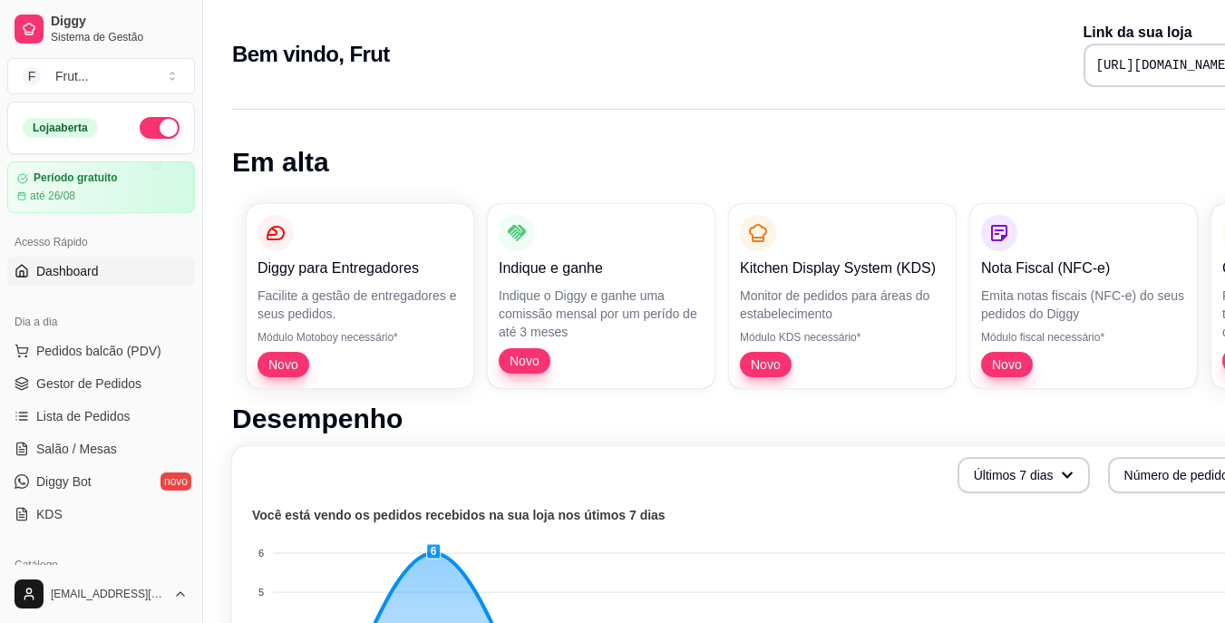
drag, startPoint x: 1238, startPoint y: 2, endPoint x: 571, endPoint y: 103, distance: 674.3
click at [77, 277] on span "Dashboard" at bounding box center [67, 271] width 63 height 18
click at [89, 349] on span "Pedidos balcão (PDV)" at bounding box center [98, 351] width 125 height 18
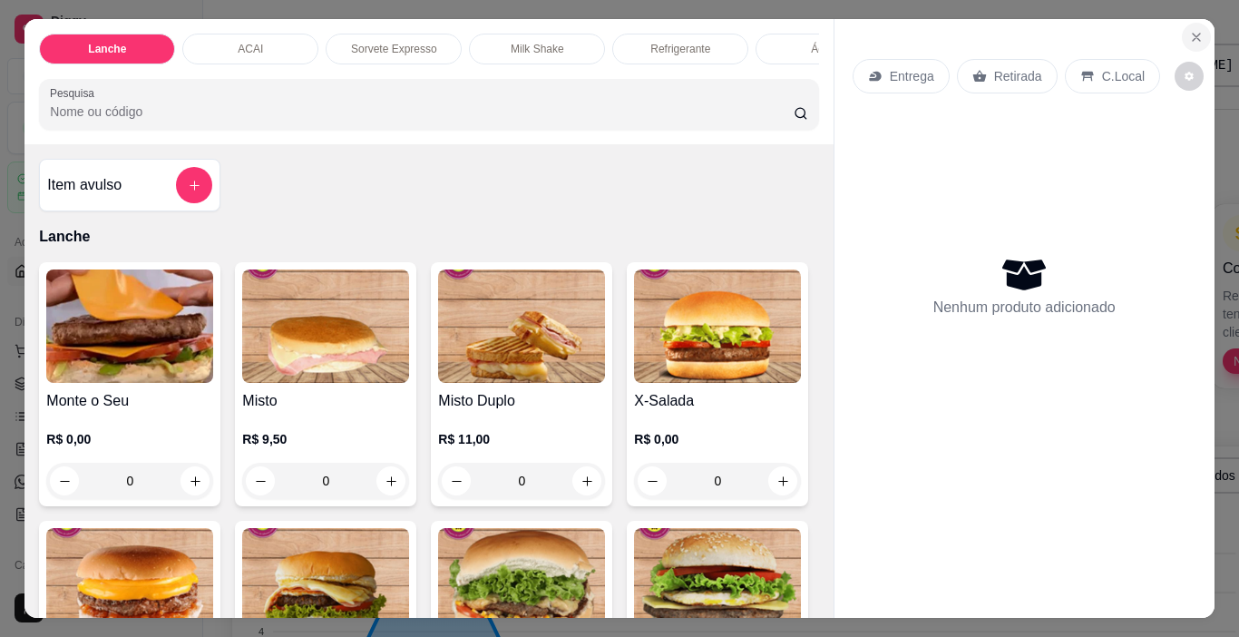
click at [1196, 32] on button "Close" at bounding box center [1196, 37] width 29 height 29
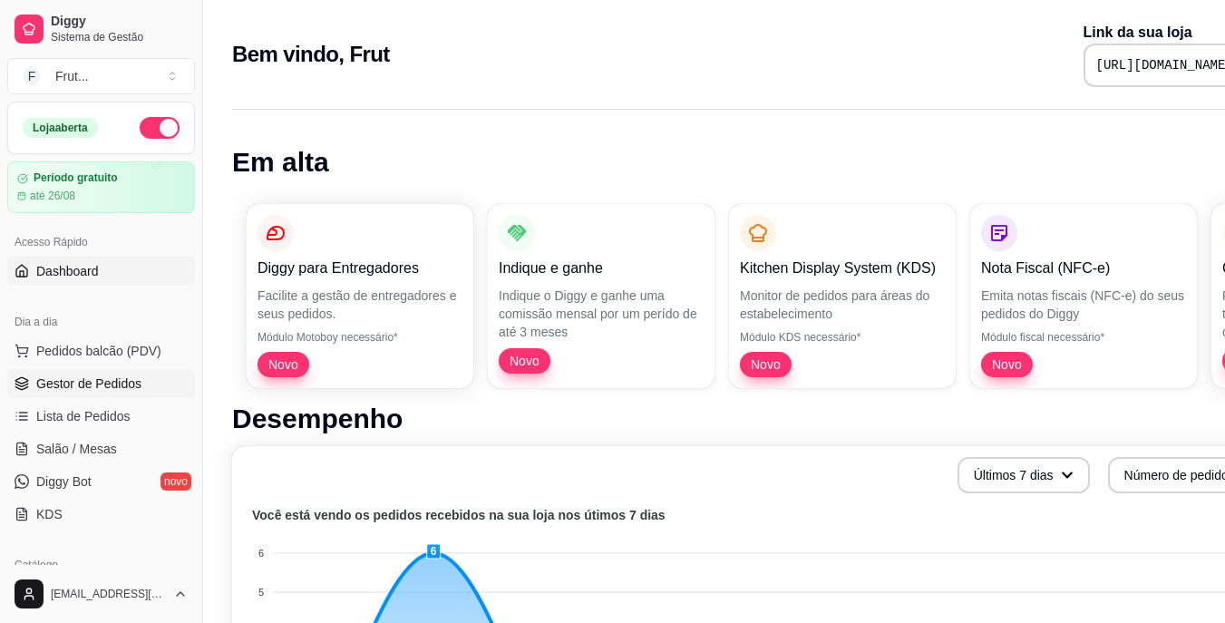
click at [76, 385] on span "Gestor de Pedidos" at bounding box center [88, 384] width 105 height 18
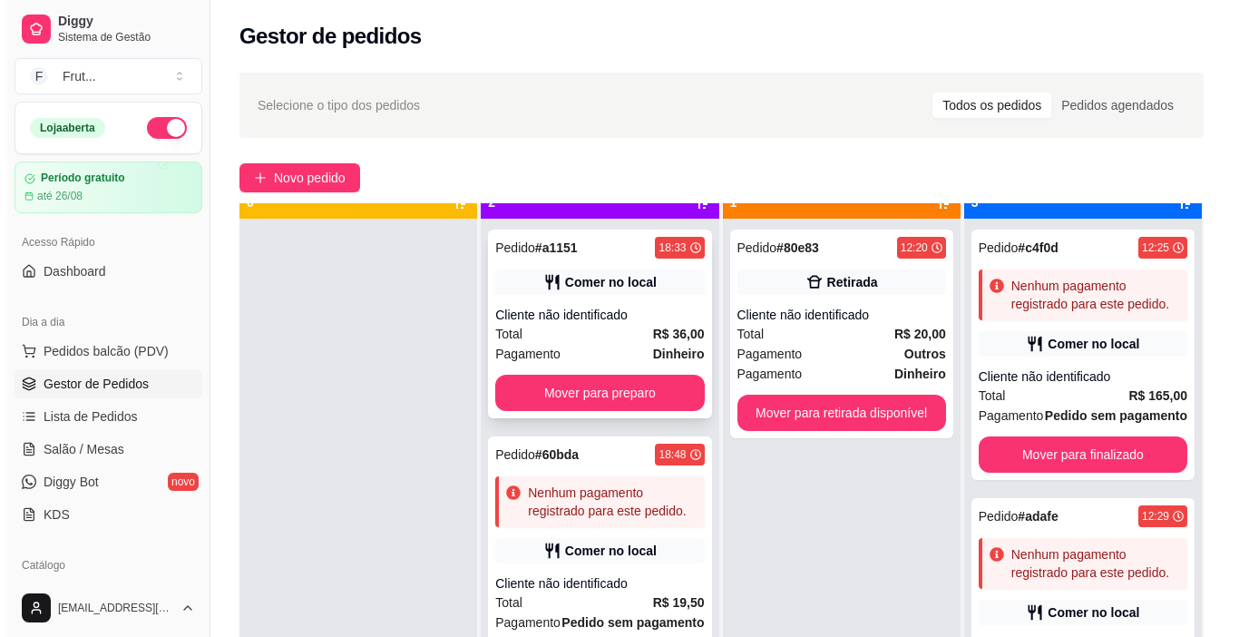
scroll to position [51, 0]
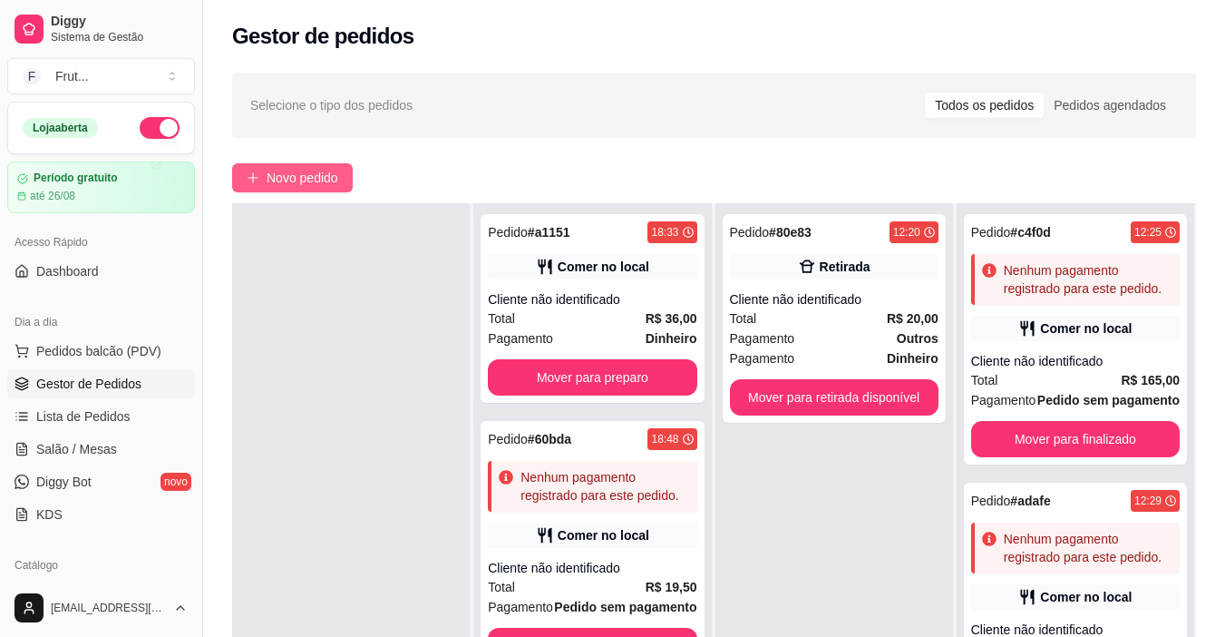
click at [307, 185] on span "Novo pedido" at bounding box center [303, 178] width 72 height 20
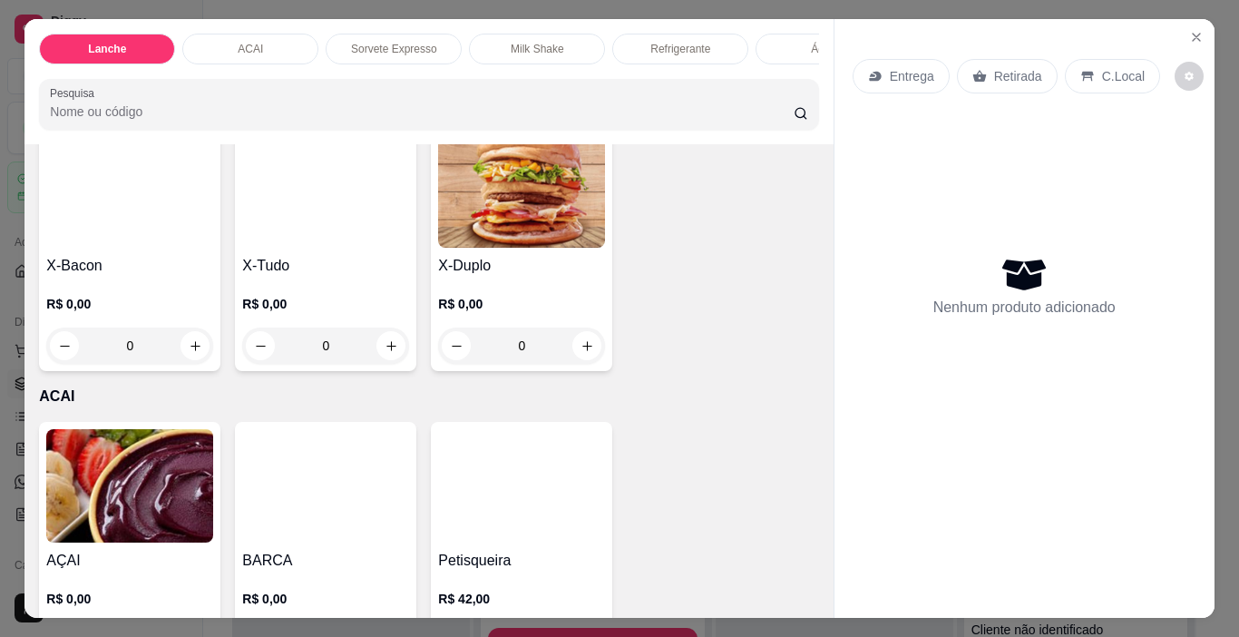
scroll to position [726, 0]
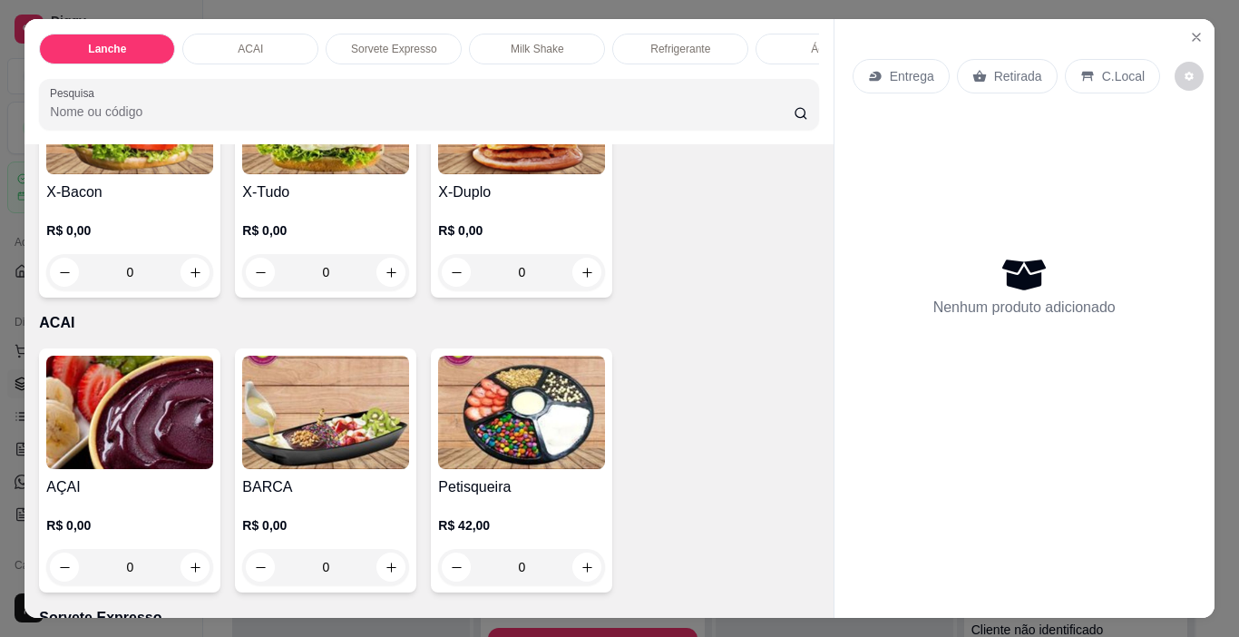
drag, startPoint x: 776, startPoint y: 48, endPoint x: 710, endPoint y: 56, distance: 66.7
click at [710, 56] on div "Lanche ACAI Sorvete Expresso Milk Shake Refrigerante Água Sucos Garrafa" at bounding box center [428, 49] width 779 height 31
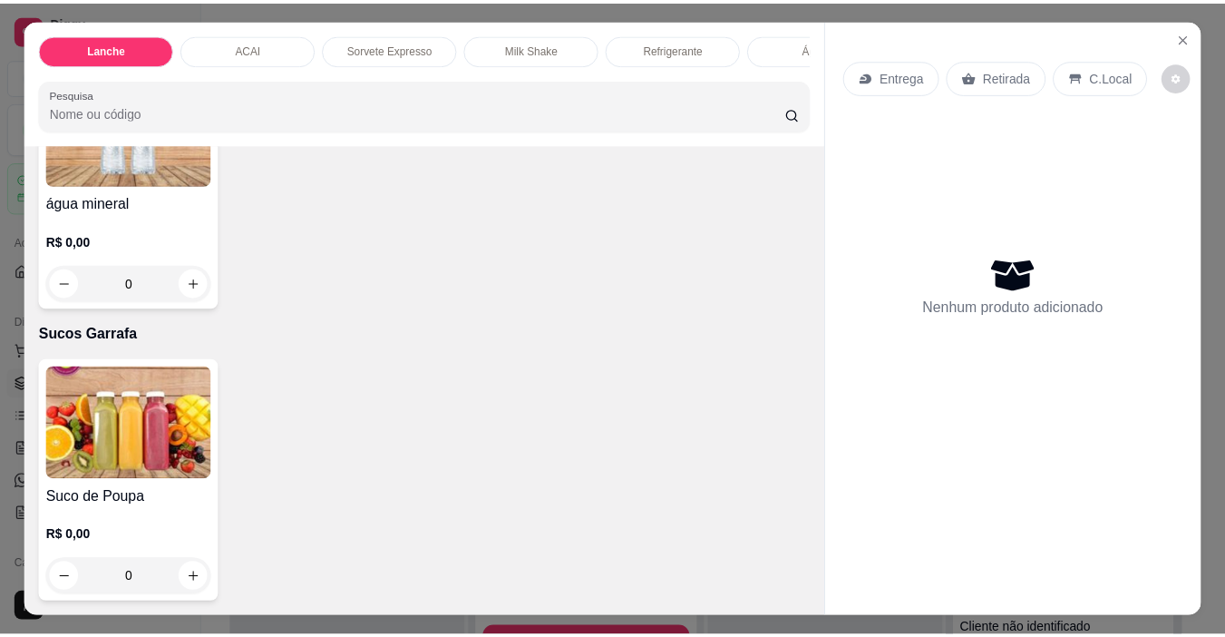
scroll to position [3022, 0]
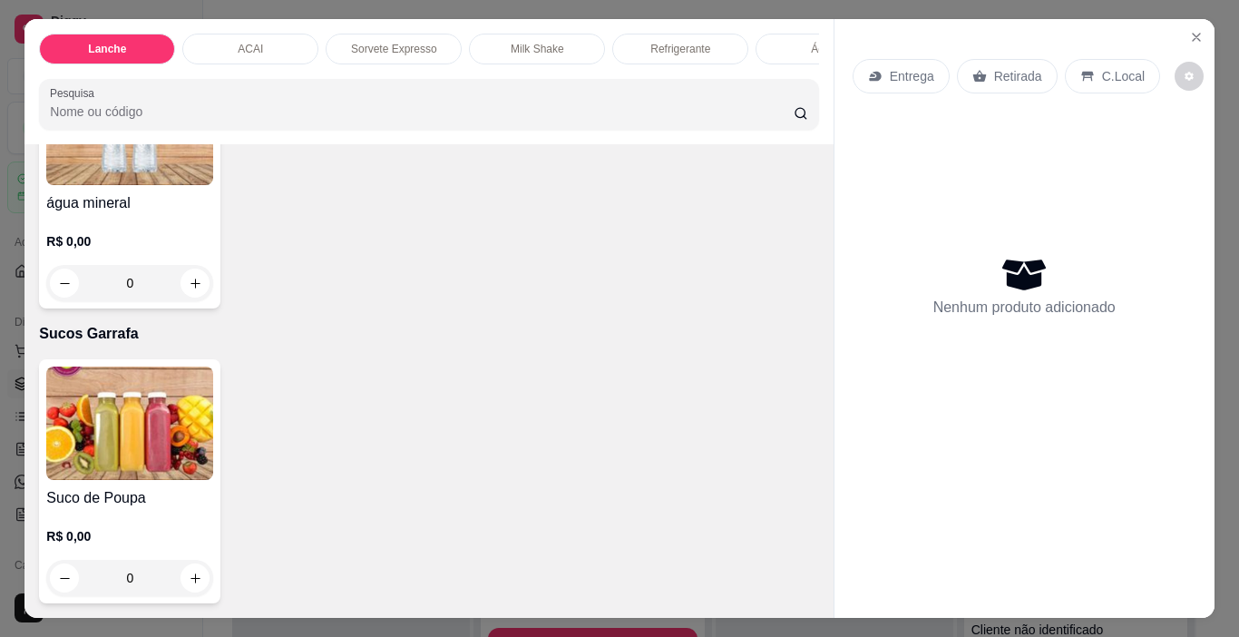
click at [1196, 31] on icon "Close" at bounding box center [1196, 37] width 15 height 15
